Goal: Find contact information: Find contact information

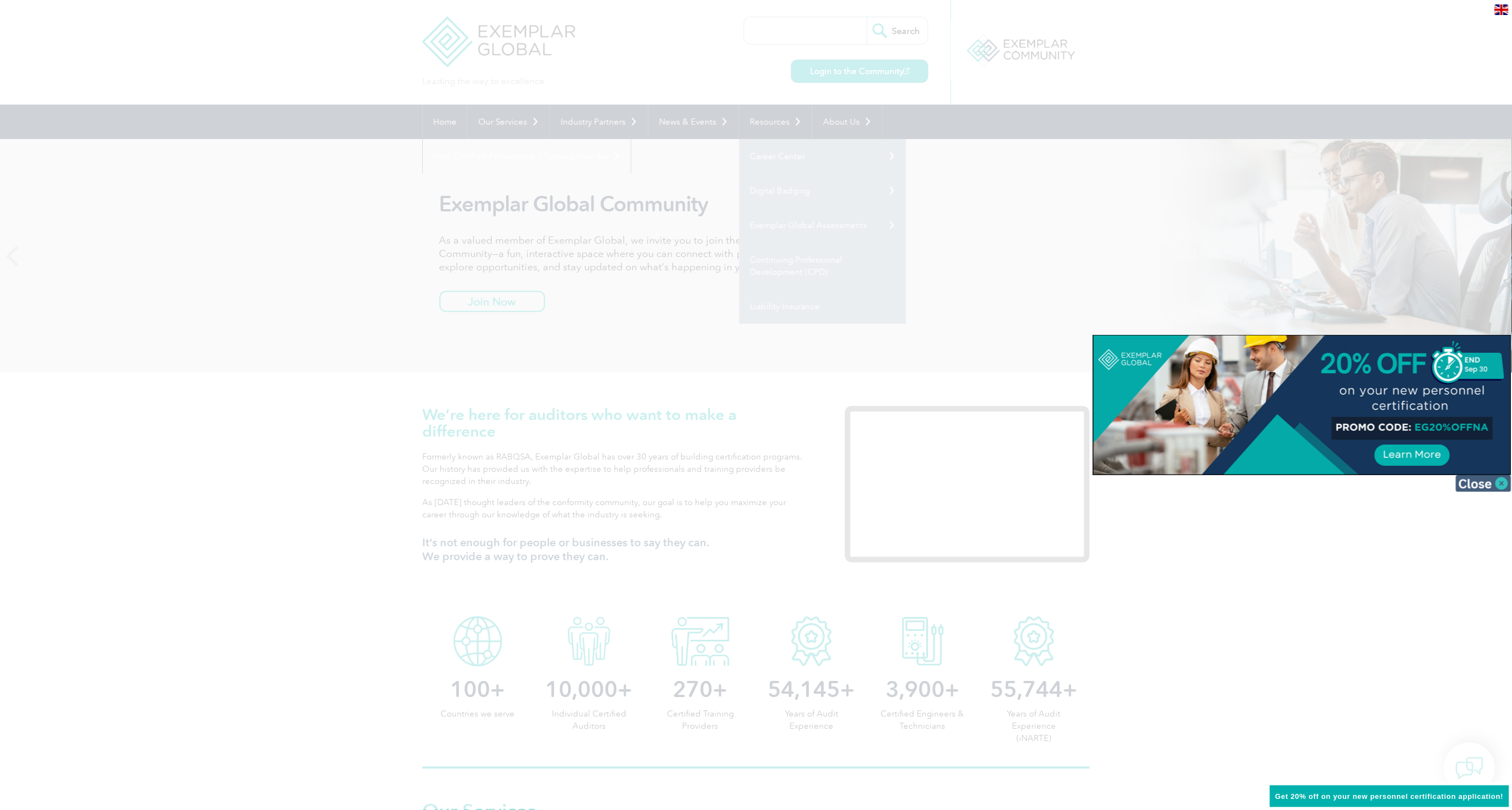
click at [1503, 487] on img at bounding box center [1483, 482] width 55 height 17
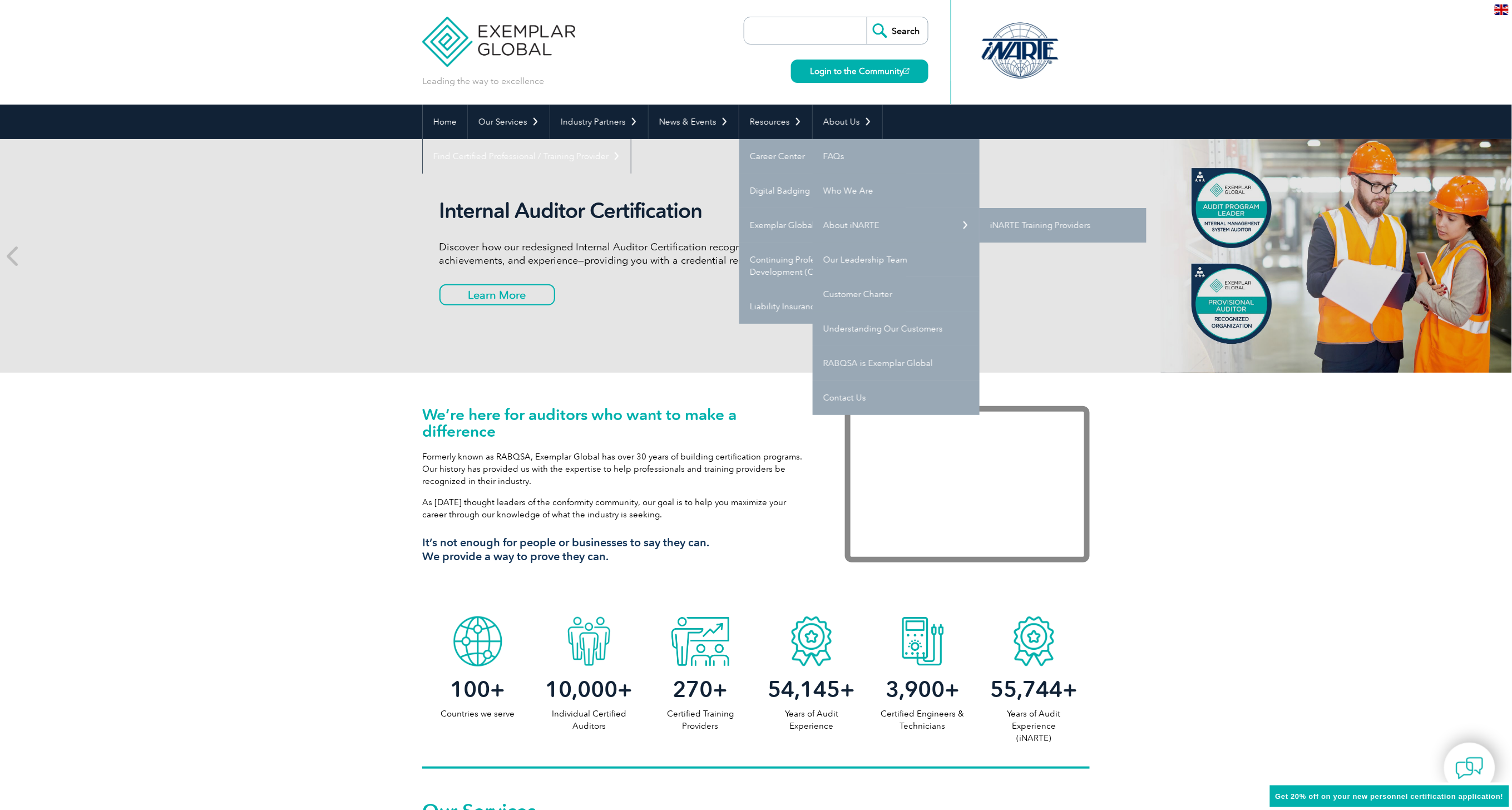
click at [1056, 220] on link "iNARTE Training Providers" at bounding box center [1062, 225] width 166 height 34
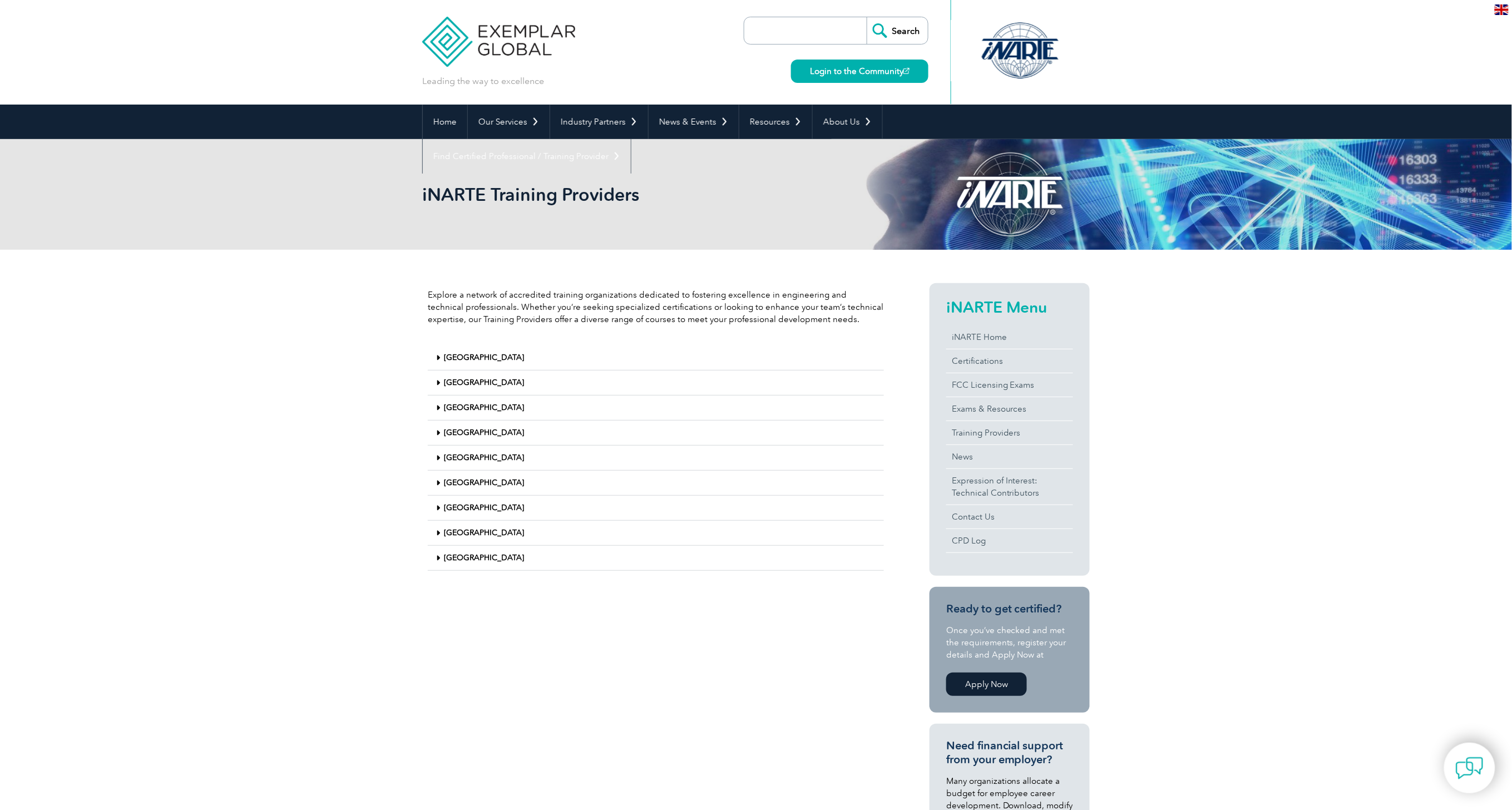
click at [808, 28] on input "search" at bounding box center [808, 31] width 117 height 26
type input "KSA"
click at [867, 18] on input "Search" at bounding box center [896, 31] width 61 height 26
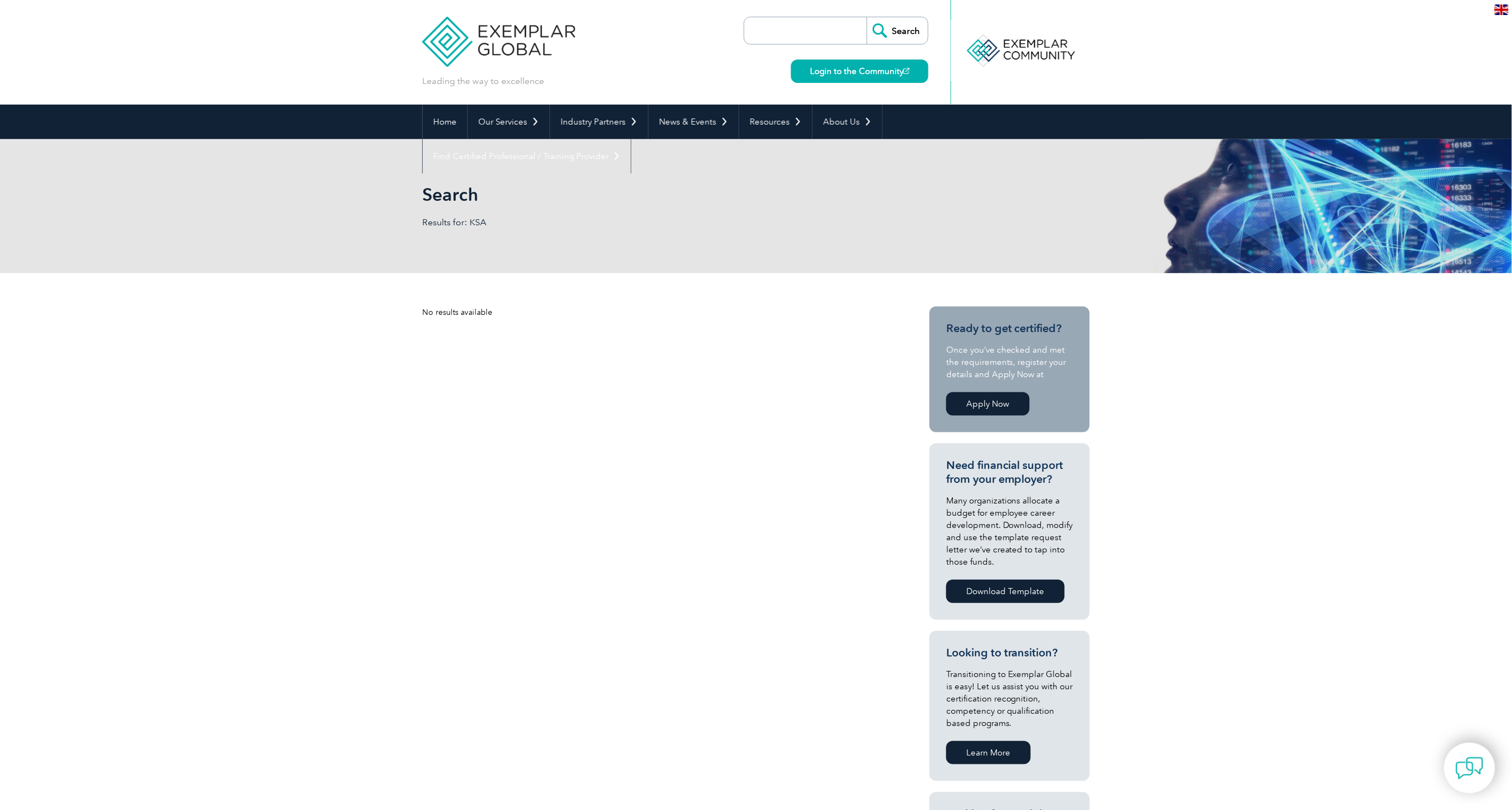
click at [793, 29] on input "search" at bounding box center [808, 31] width 117 height 26
type input "@INARTE.ORG"
click at [867, 18] on input "Search" at bounding box center [896, 31] width 61 height 26
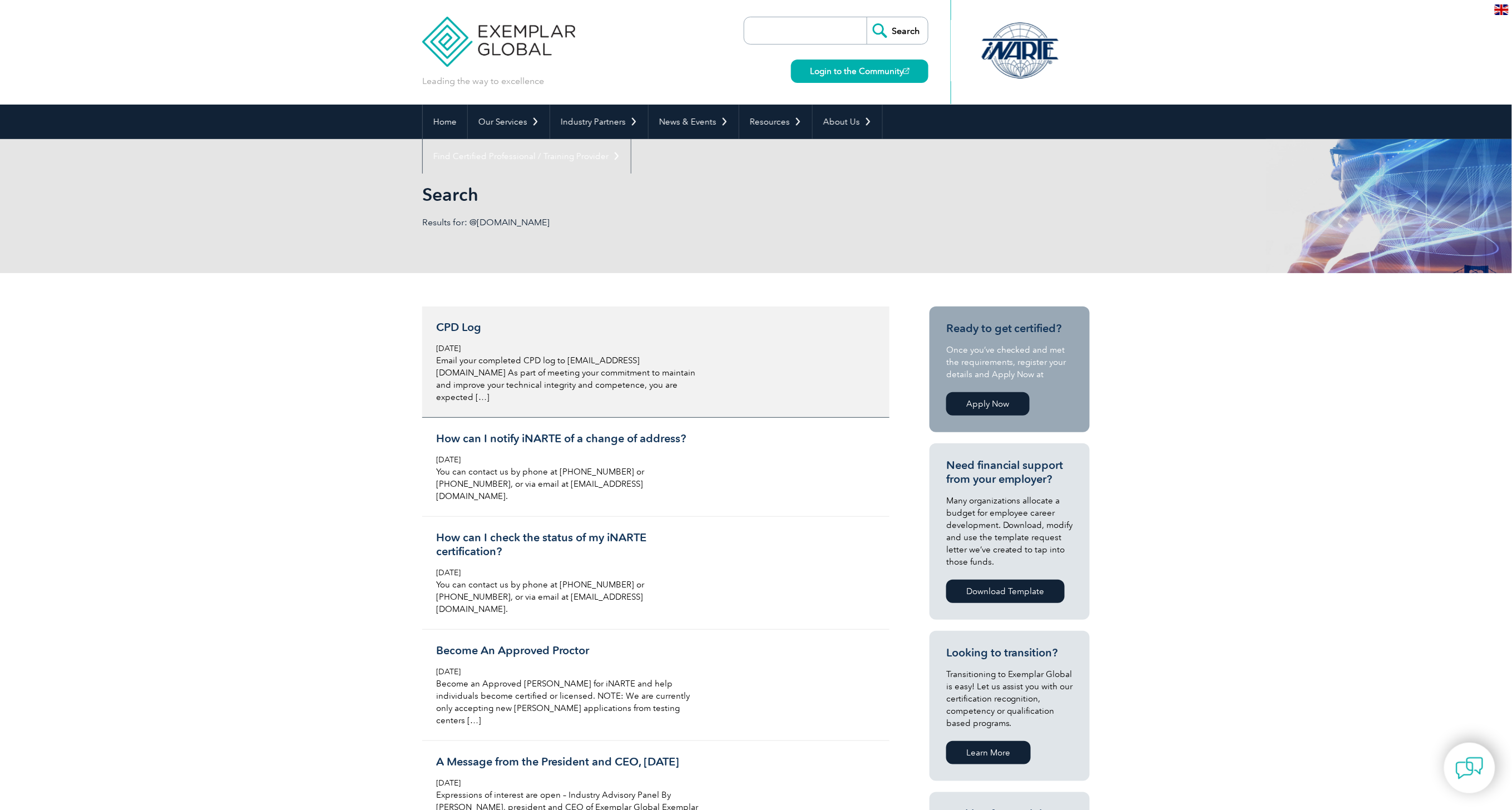
click at [640, 368] on p "Email your completed CPD log to admin@iNARTE.org As part of meeting your commit…" at bounding box center [567, 379] width 263 height 49
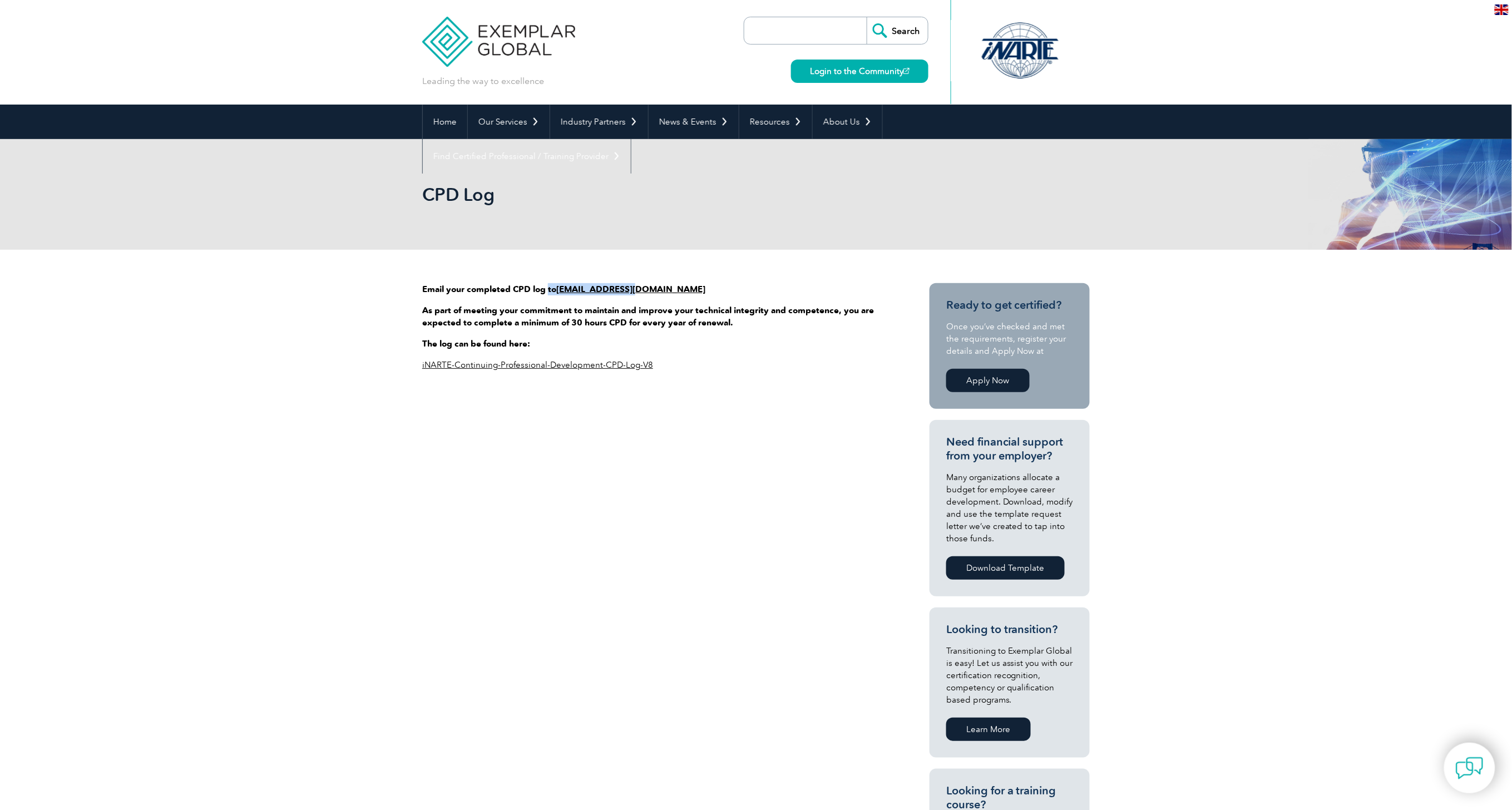
drag, startPoint x: 0, startPoint y: 0, endPoint x: 549, endPoint y: 288, distance: 620.0
click at [549, 288] on p "Email your completed CPD log to [EMAIL_ADDRESS][DOMAIN_NAME]" at bounding box center [655, 289] width 468 height 12
copy p "to [EMAIL_ADDRESS][DOMAIN_NAME]"
